Goal: Task Accomplishment & Management: Manage account settings

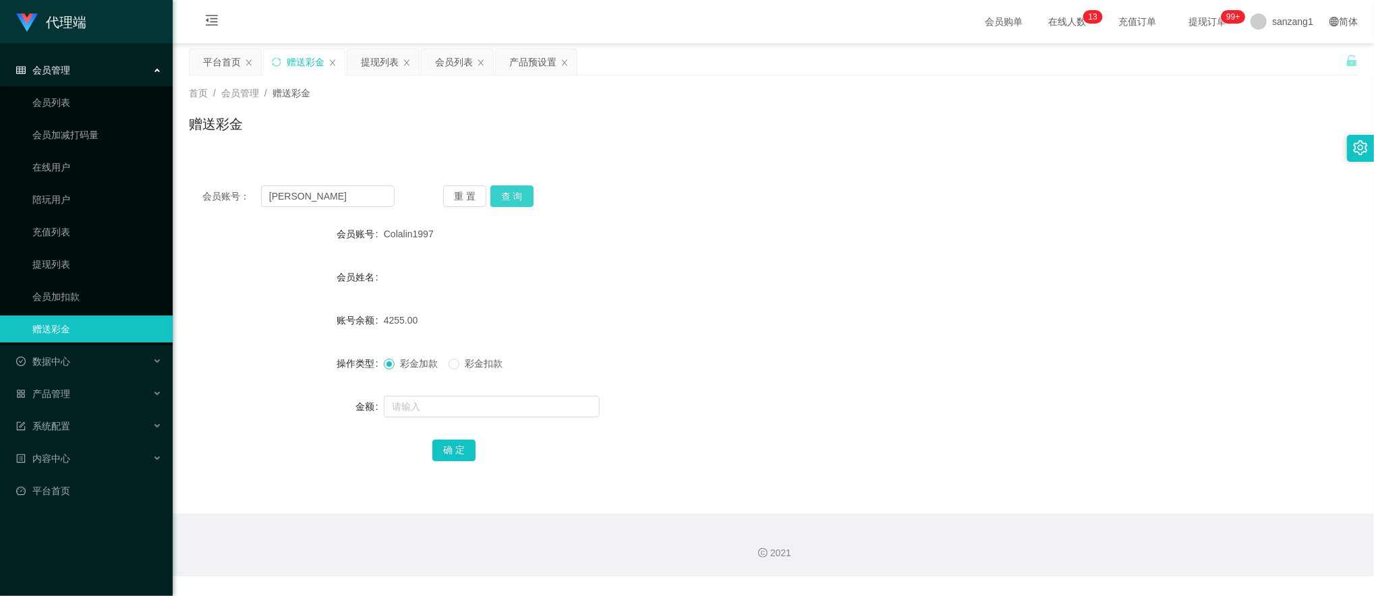
type input "[PERSON_NAME]"
click at [522, 192] on button "查 询" at bounding box center [512, 197] width 43 height 22
click at [414, 405] on input "text" at bounding box center [492, 407] width 216 height 22
type input "100"
click at [454, 445] on button "确 定" at bounding box center [453, 451] width 43 height 22
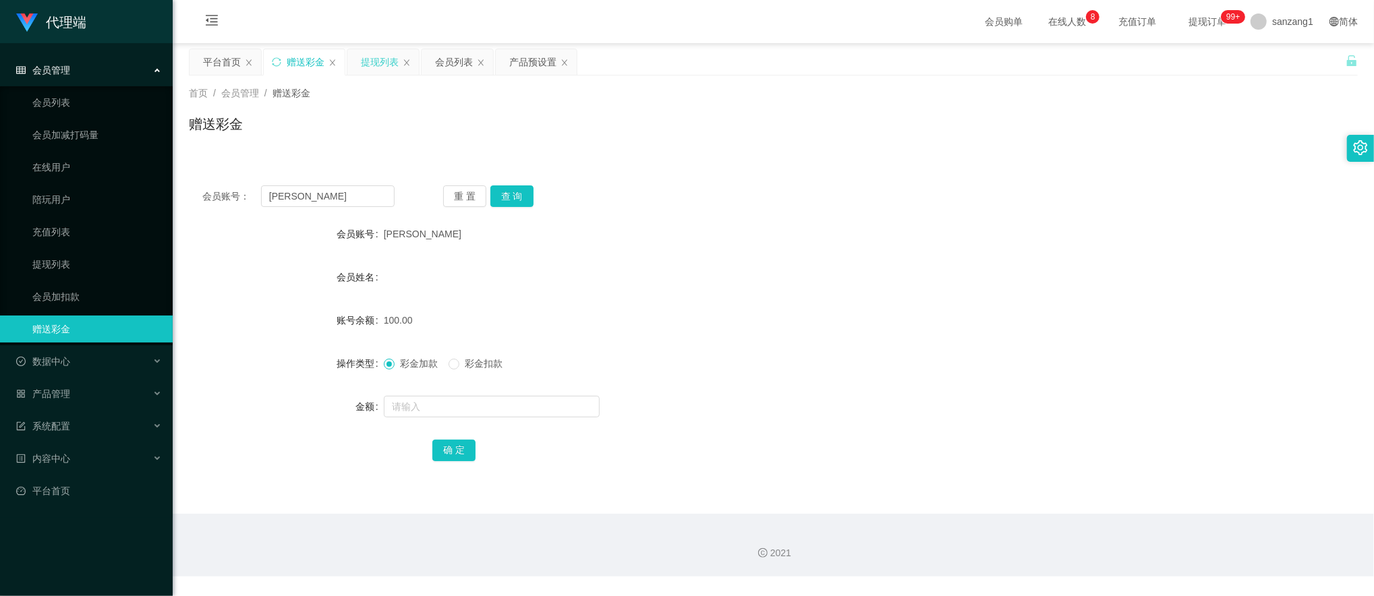
click at [389, 66] on div "提现列表" at bounding box center [380, 62] width 38 height 26
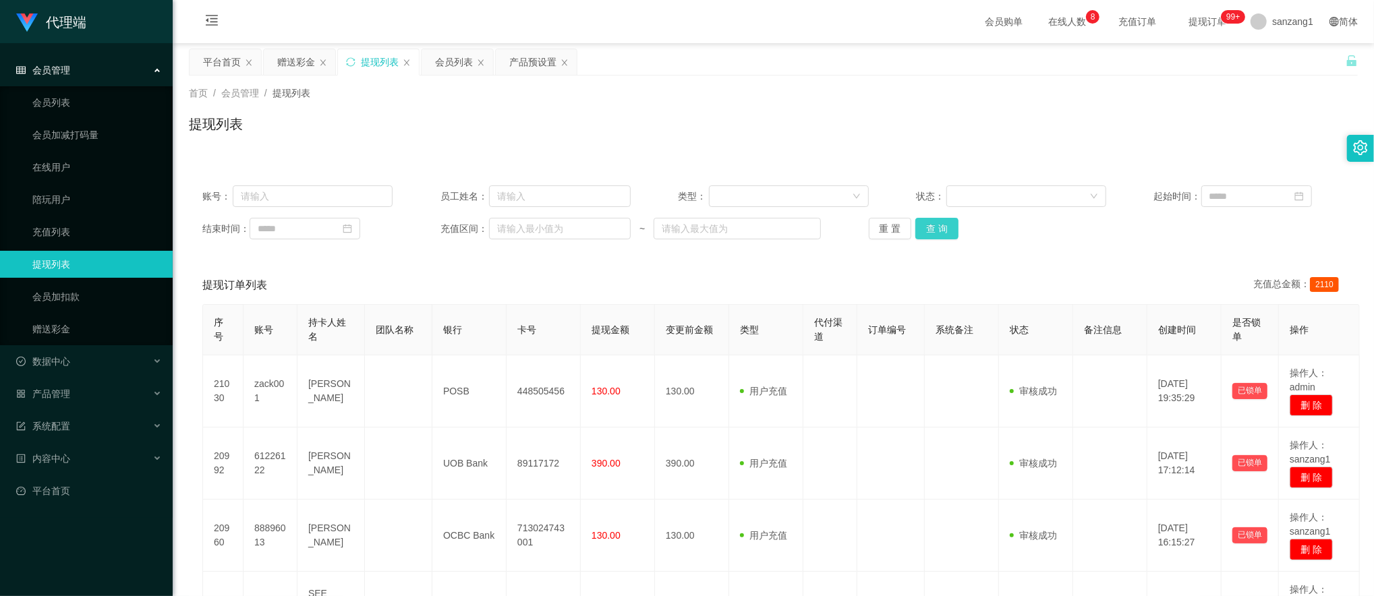
click at [953, 227] on button "查 询" at bounding box center [937, 229] width 43 height 22
click at [935, 233] on button "查 询" at bounding box center [937, 229] width 43 height 22
click at [312, 61] on div "赠送彩金" at bounding box center [296, 62] width 38 height 26
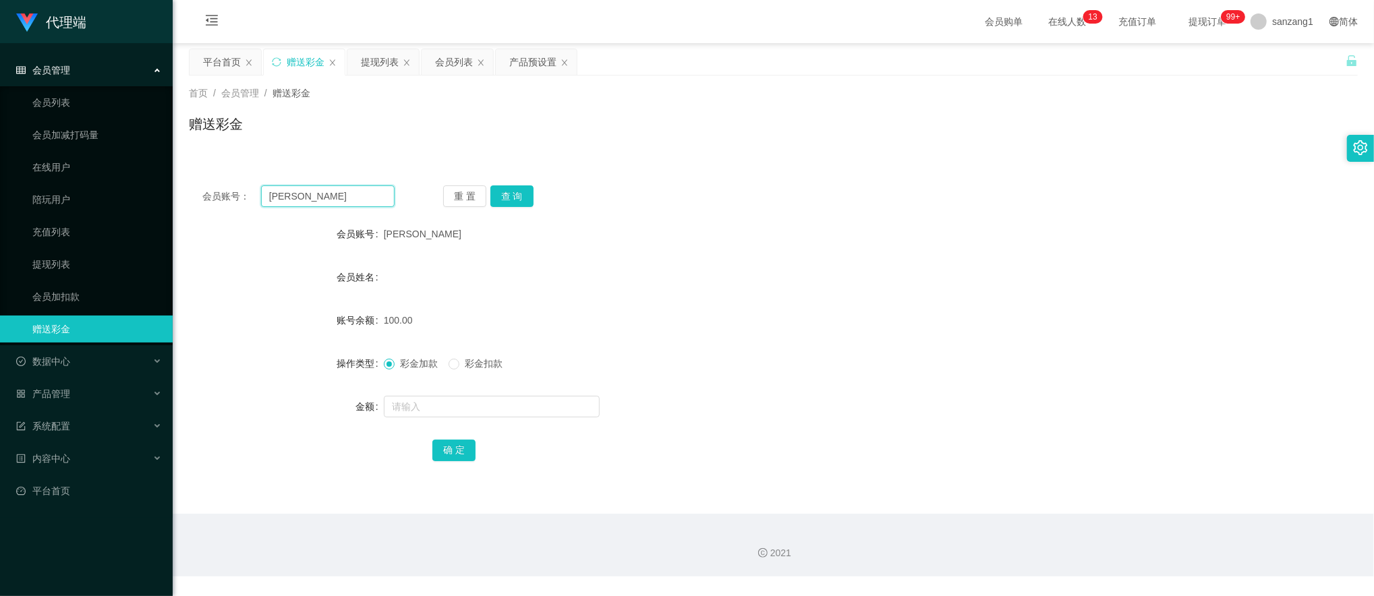
drag, startPoint x: 331, startPoint y: 196, endPoint x: 213, endPoint y: 184, distance: 118.0
click at [213, 184] on div "会员账号： [PERSON_NAME] 重 置 查 询 会员账号 [PERSON_NAME] 会员姓名 账号余额 100.00 操作类型 彩金加款 彩金扣款 …" at bounding box center [773, 332] width 1169 height 321
paste input "longmao"
type input "longmao"
click at [511, 196] on button "查 询" at bounding box center [512, 197] width 43 height 22
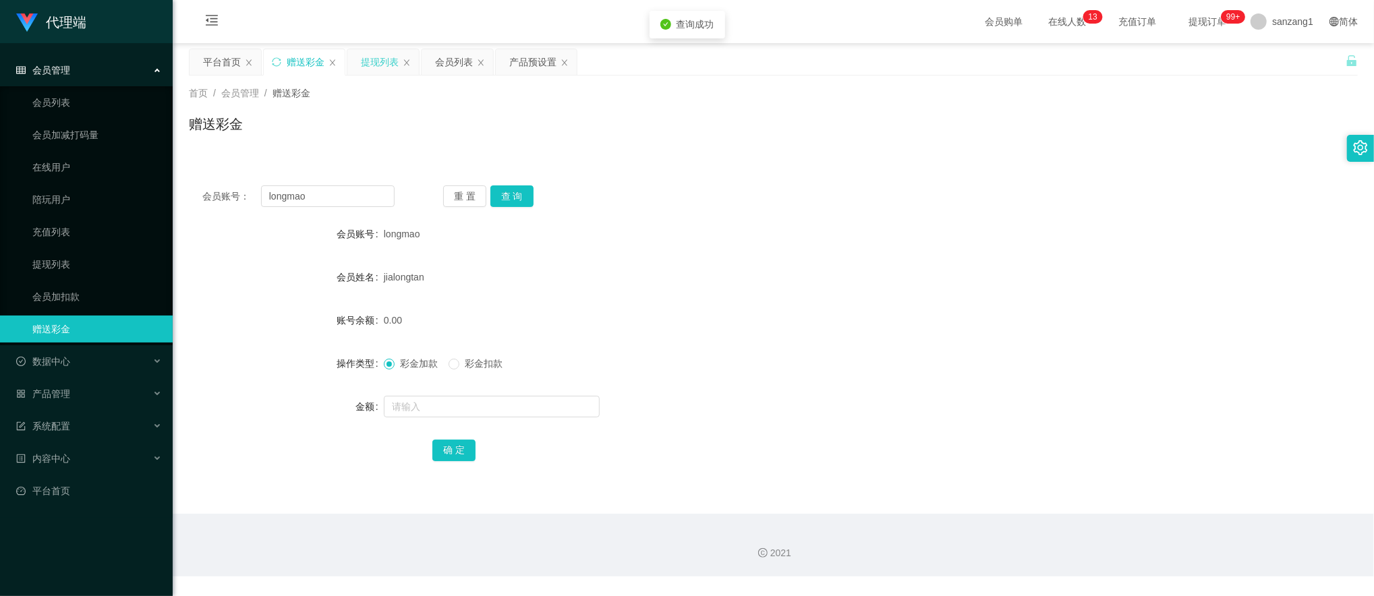
click at [397, 67] on div "提现列表" at bounding box center [380, 62] width 38 height 26
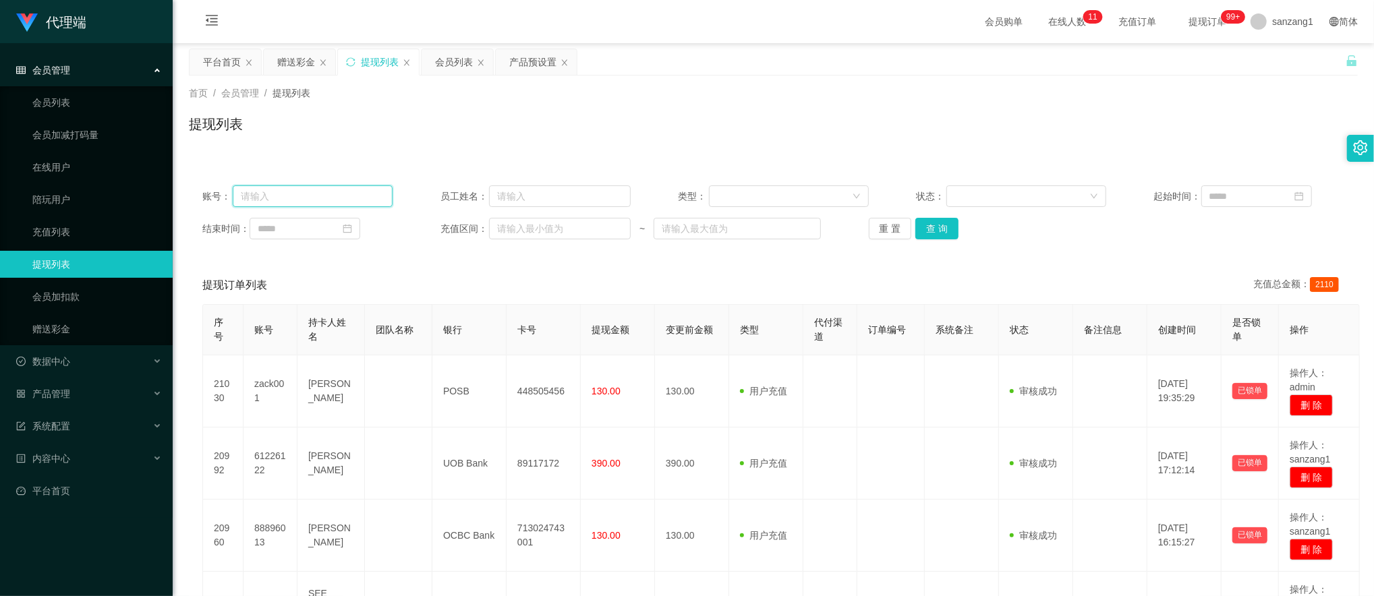
click at [354, 195] on input "text" at bounding box center [313, 197] width 161 height 22
paste input "longmao"
type input "longmao"
click at [928, 233] on button "查 询" at bounding box center [937, 229] width 43 height 22
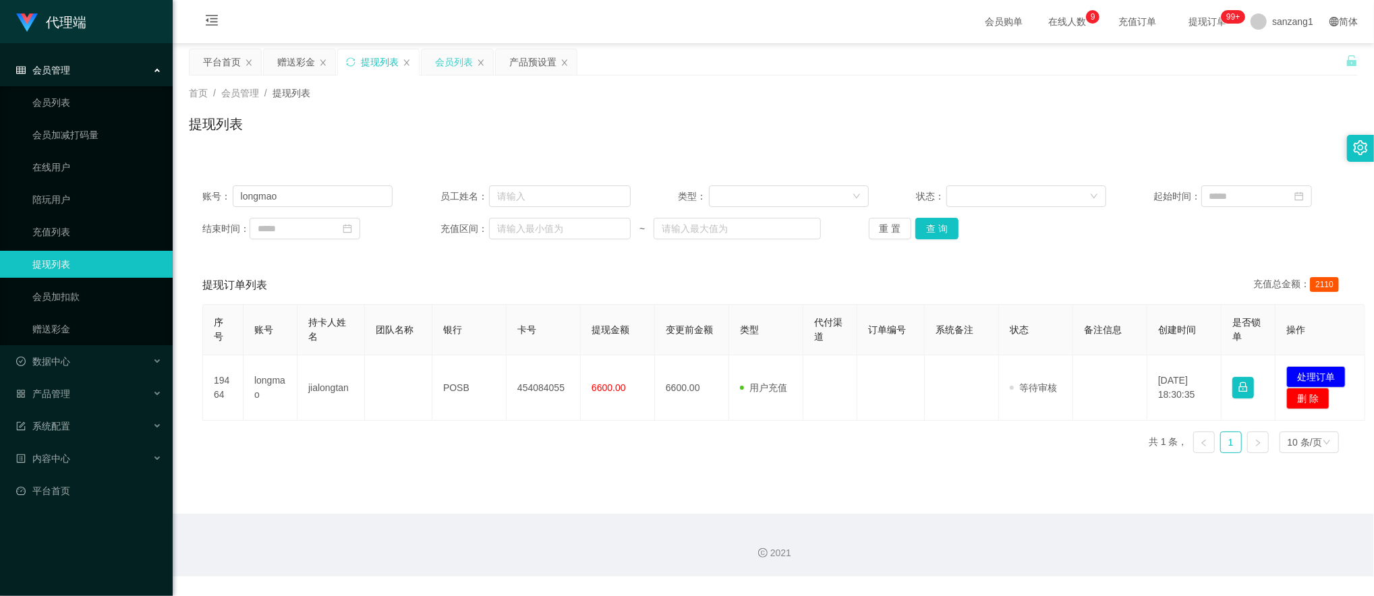
click at [453, 65] on div "会员列表" at bounding box center [454, 62] width 38 height 26
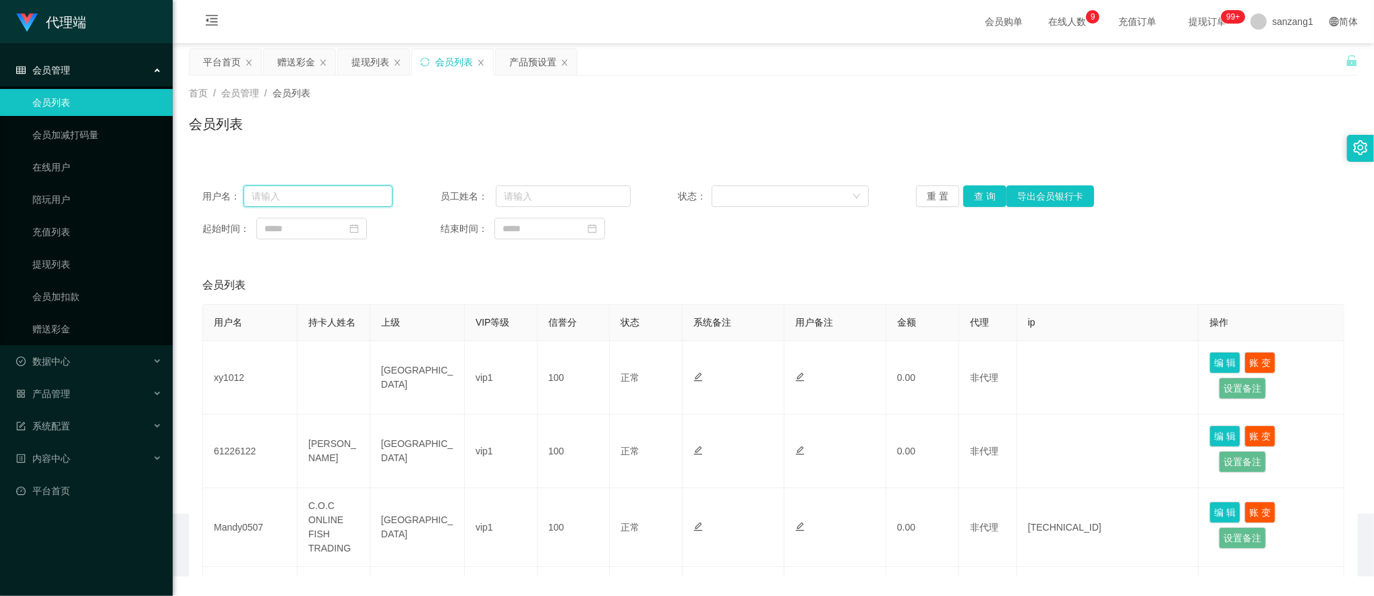
click at [335, 195] on input "text" at bounding box center [318, 197] width 149 height 22
paste input "longmao"
type input "longmao"
click at [989, 198] on button "查 询" at bounding box center [984, 197] width 43 height 22
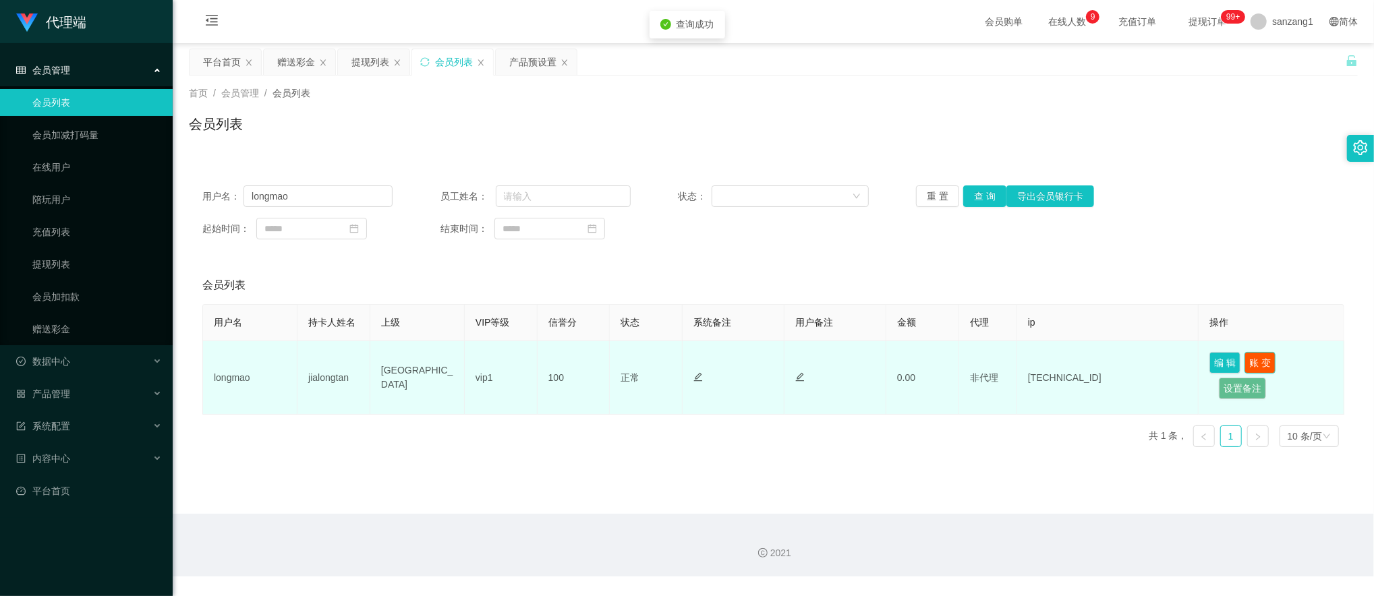
click at [1250, 367] on button "账 变" at bounding box center [1260, 363] width 31 height 22
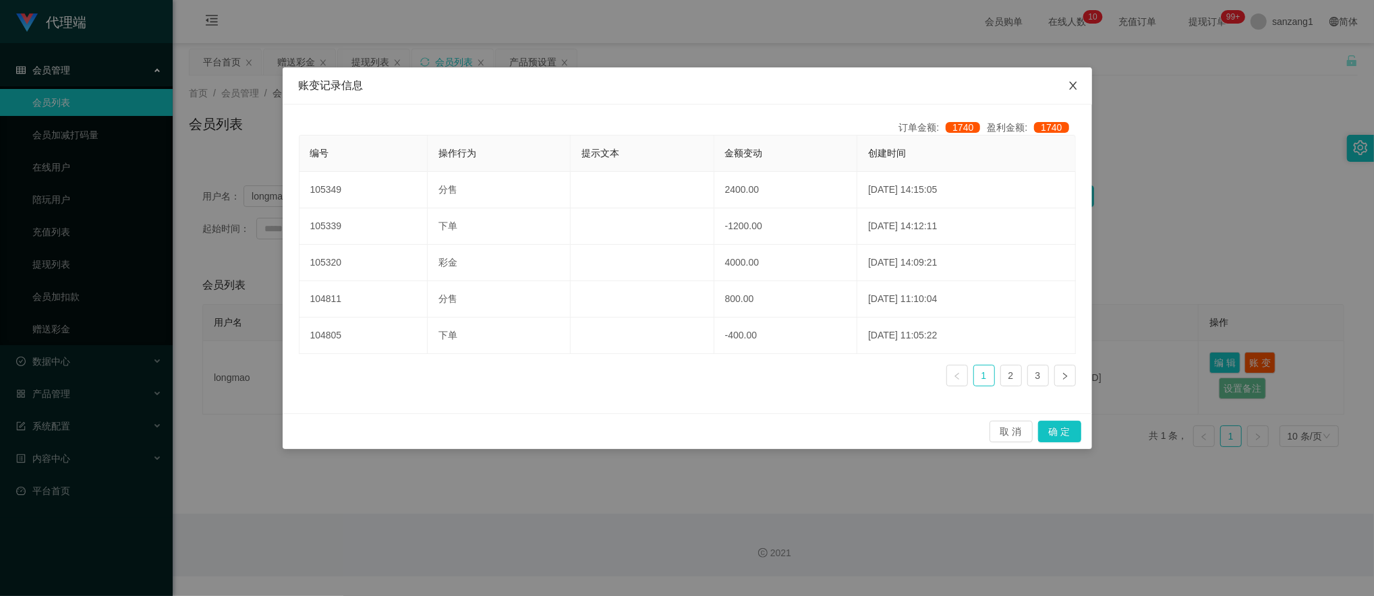
click at [1069, 90] on icon "图标: close" at bounding box center [1073, 85] width 11 height 11
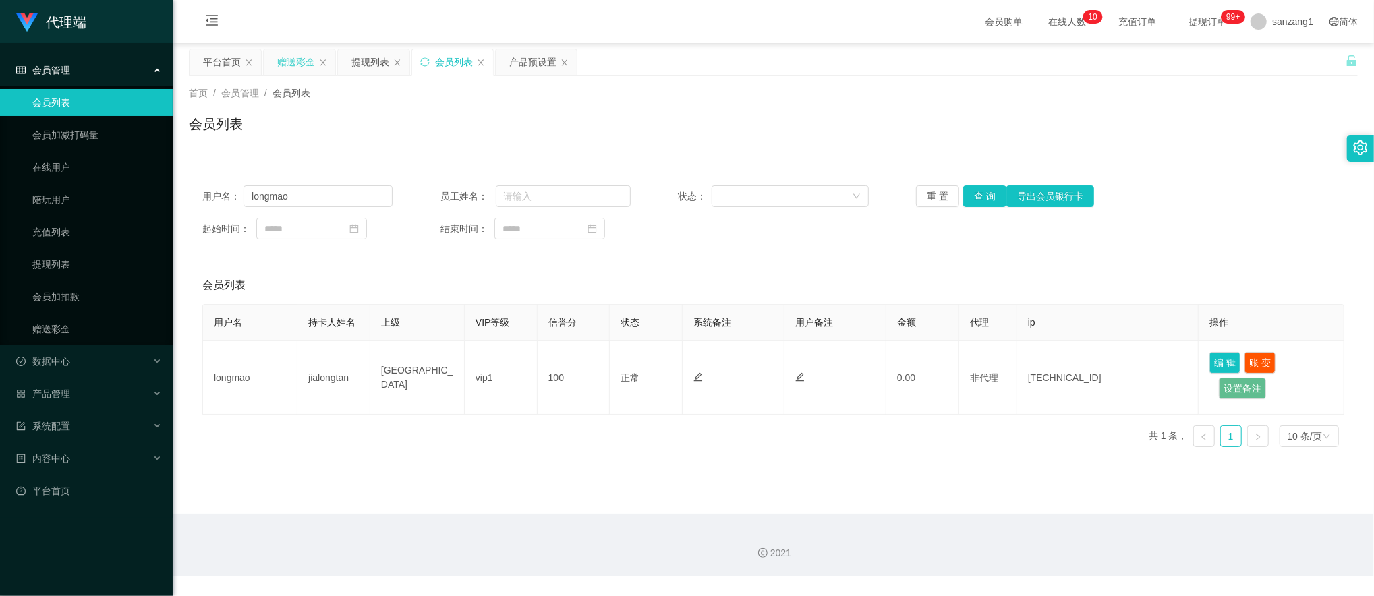
click at [293, 63] on div "赠送彩金" at bounding box center [296, 62] width 38 height 26
